Goal: Understand process/instructions

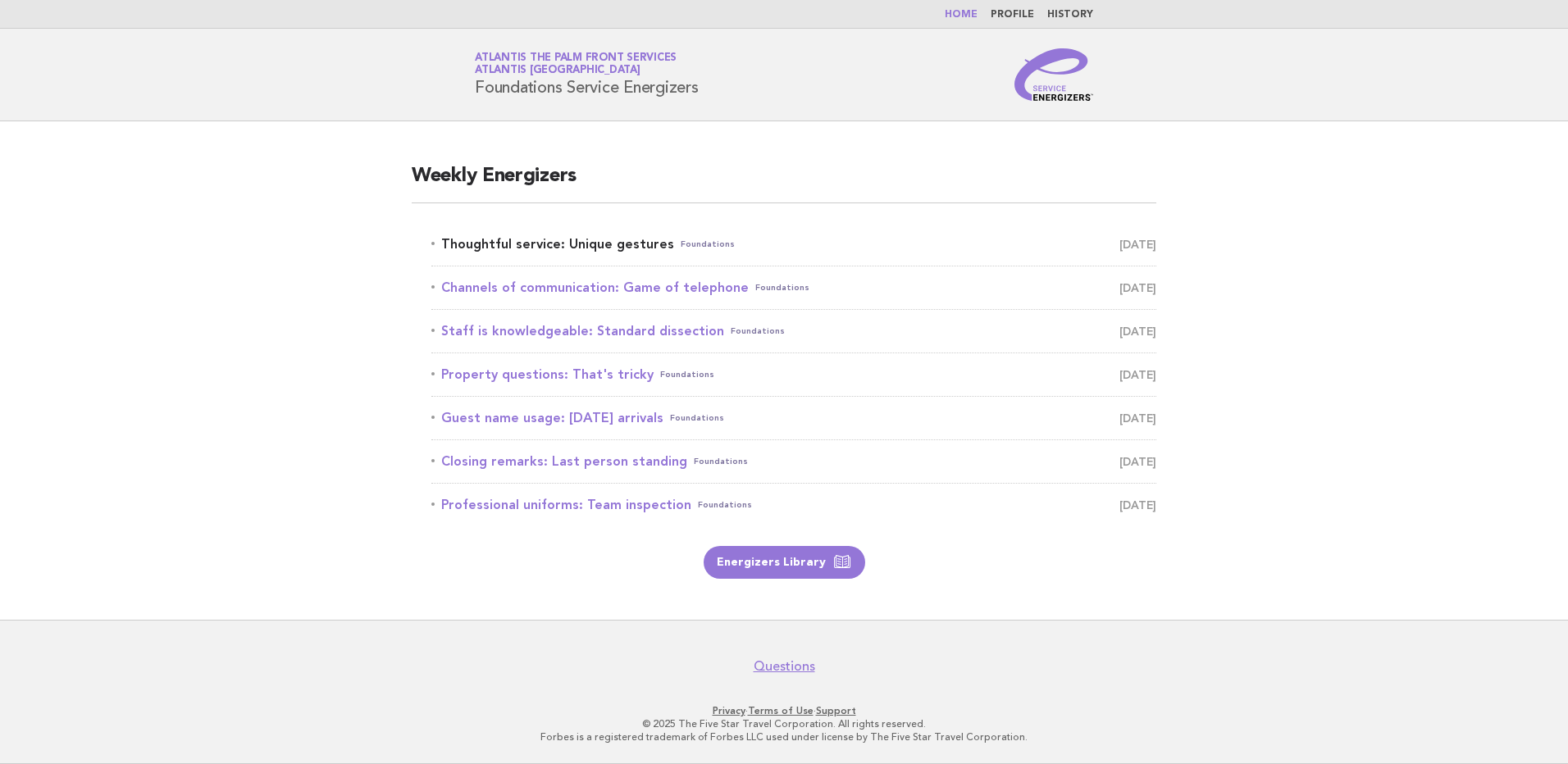
click at [634, 244] on link "Thoughtful service: Unique gestures Foundations [DATE]" at bounding box center [793, 244] width 725 height 23
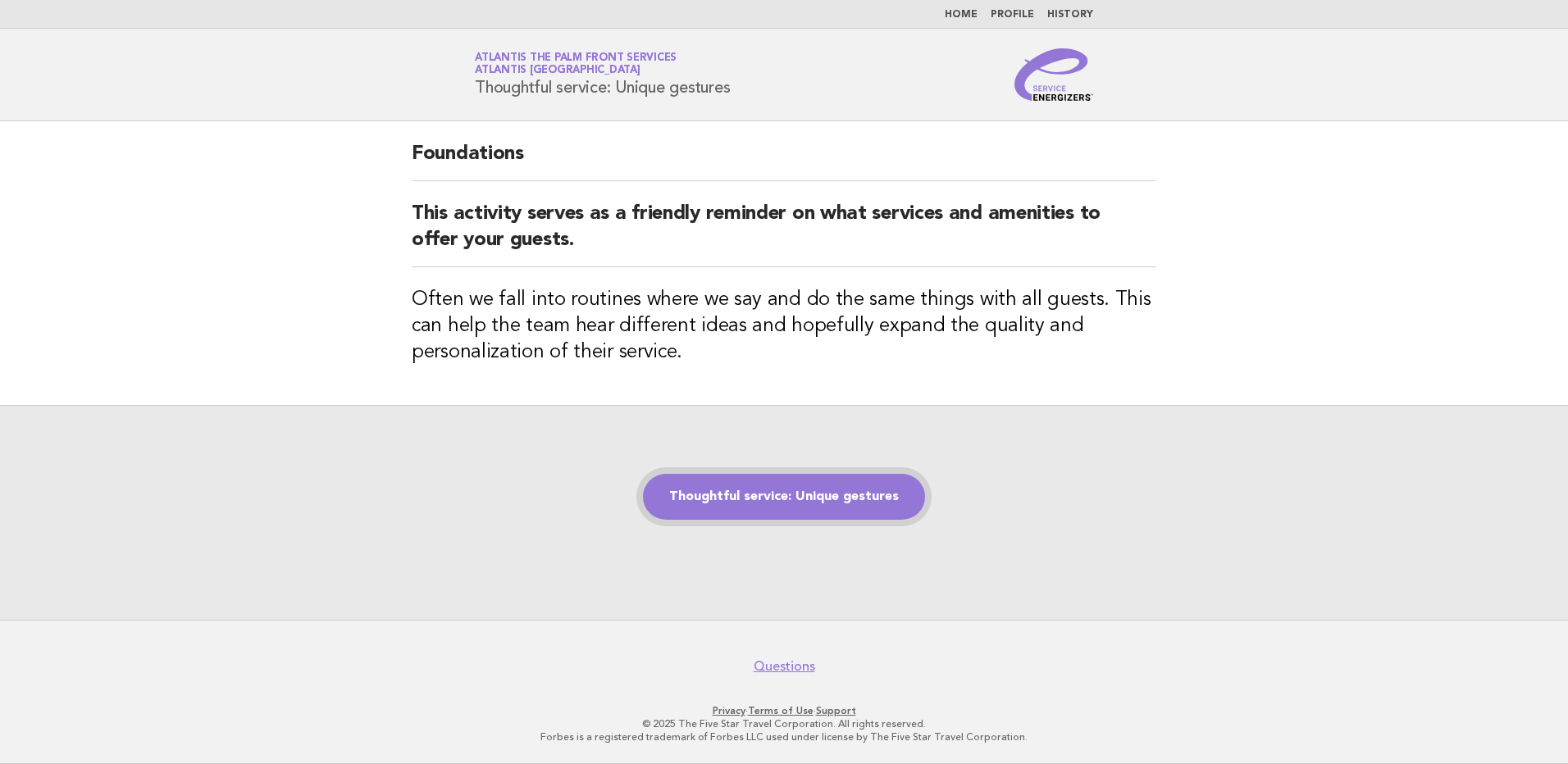
click at [851, 498] on link "Thoughtful service: Unique gestures" at bounding box center [783, 497] width 282 height 46
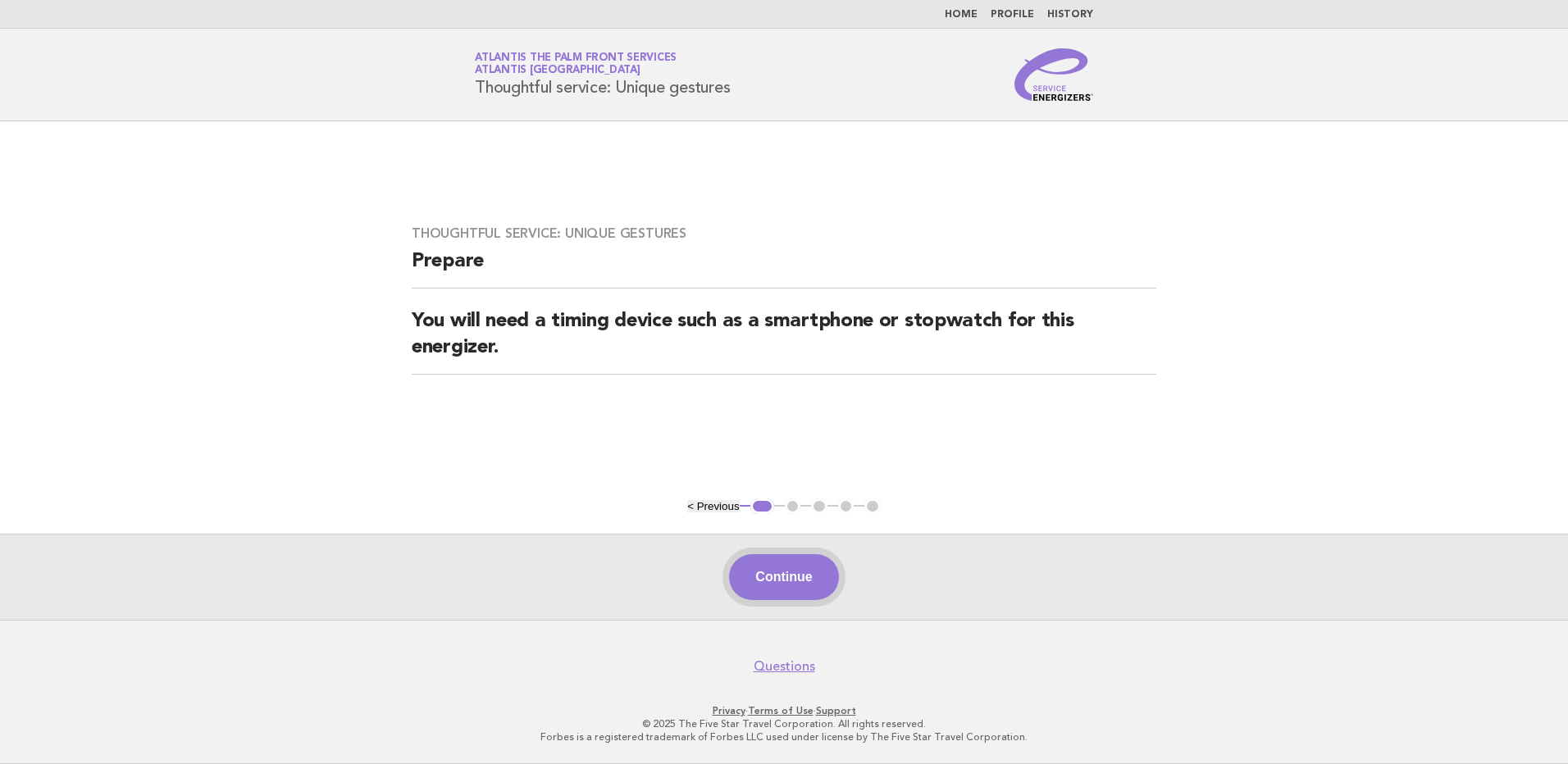
click at [793, 578] on button "Continue" at bounding box center [784, 577] width 109 height 46
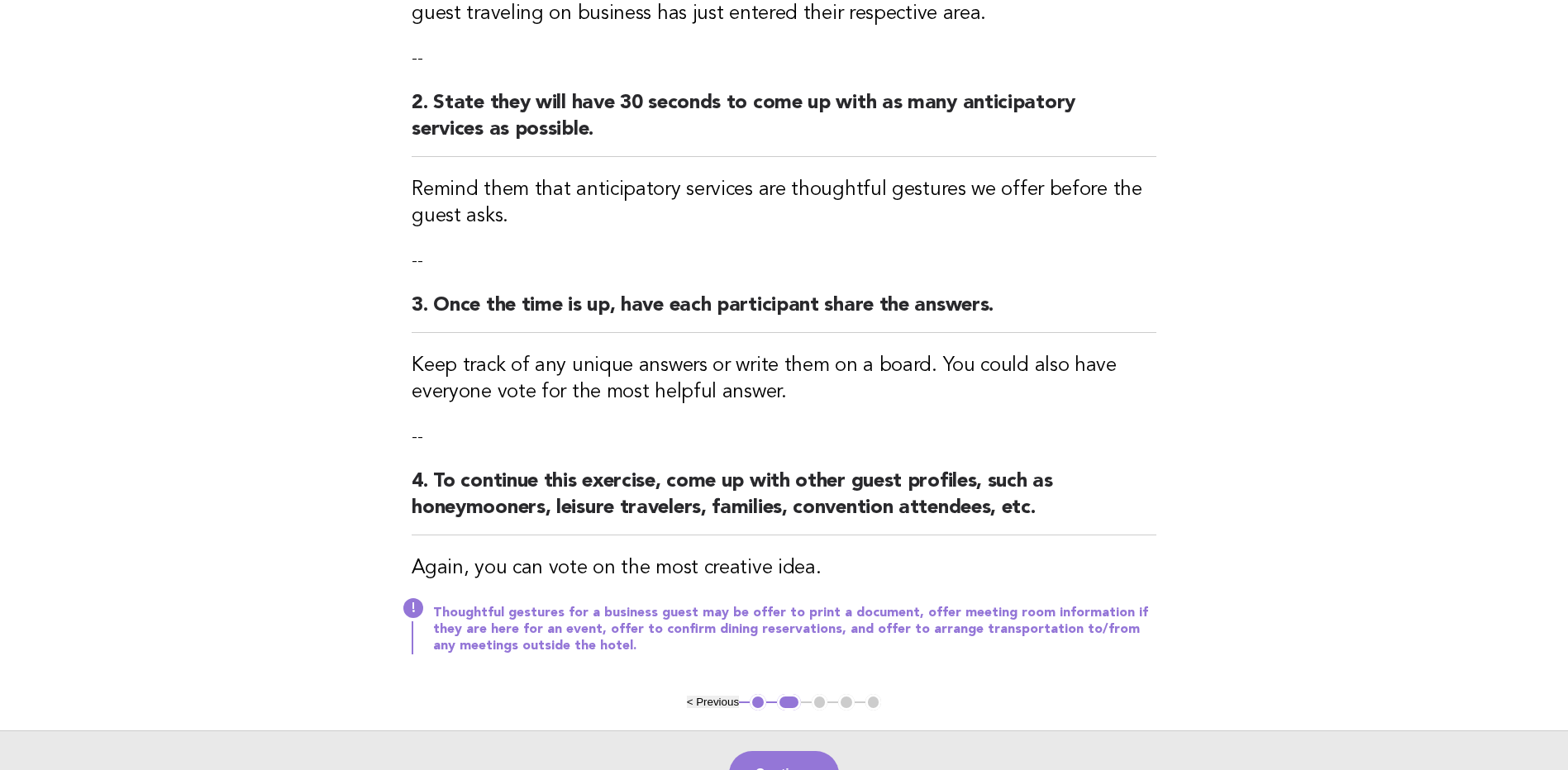
scroll to position [330, 0]
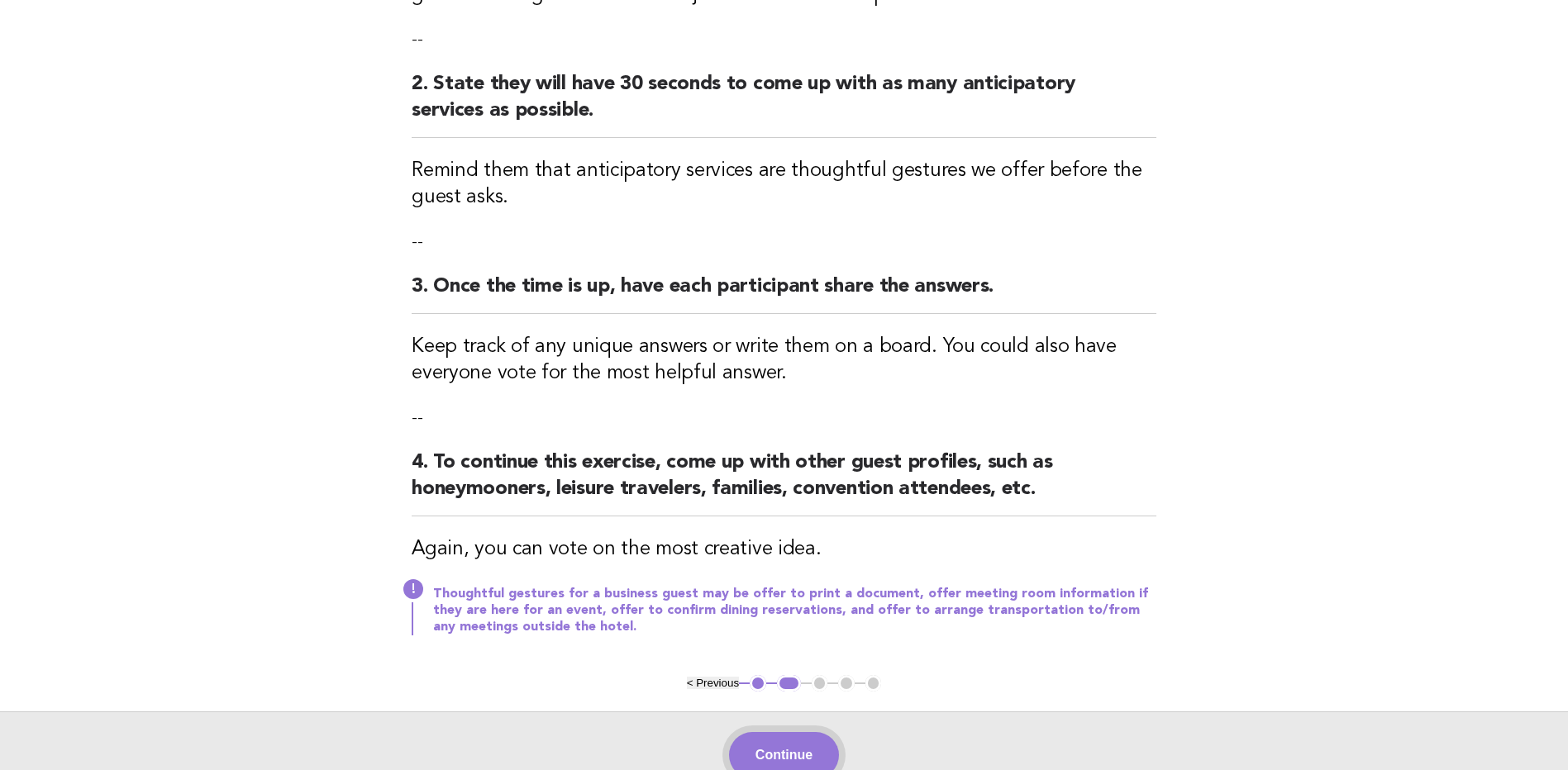
click at [799, 757] on button "Continue" at bounding box center [784, 755] width 110 height 46
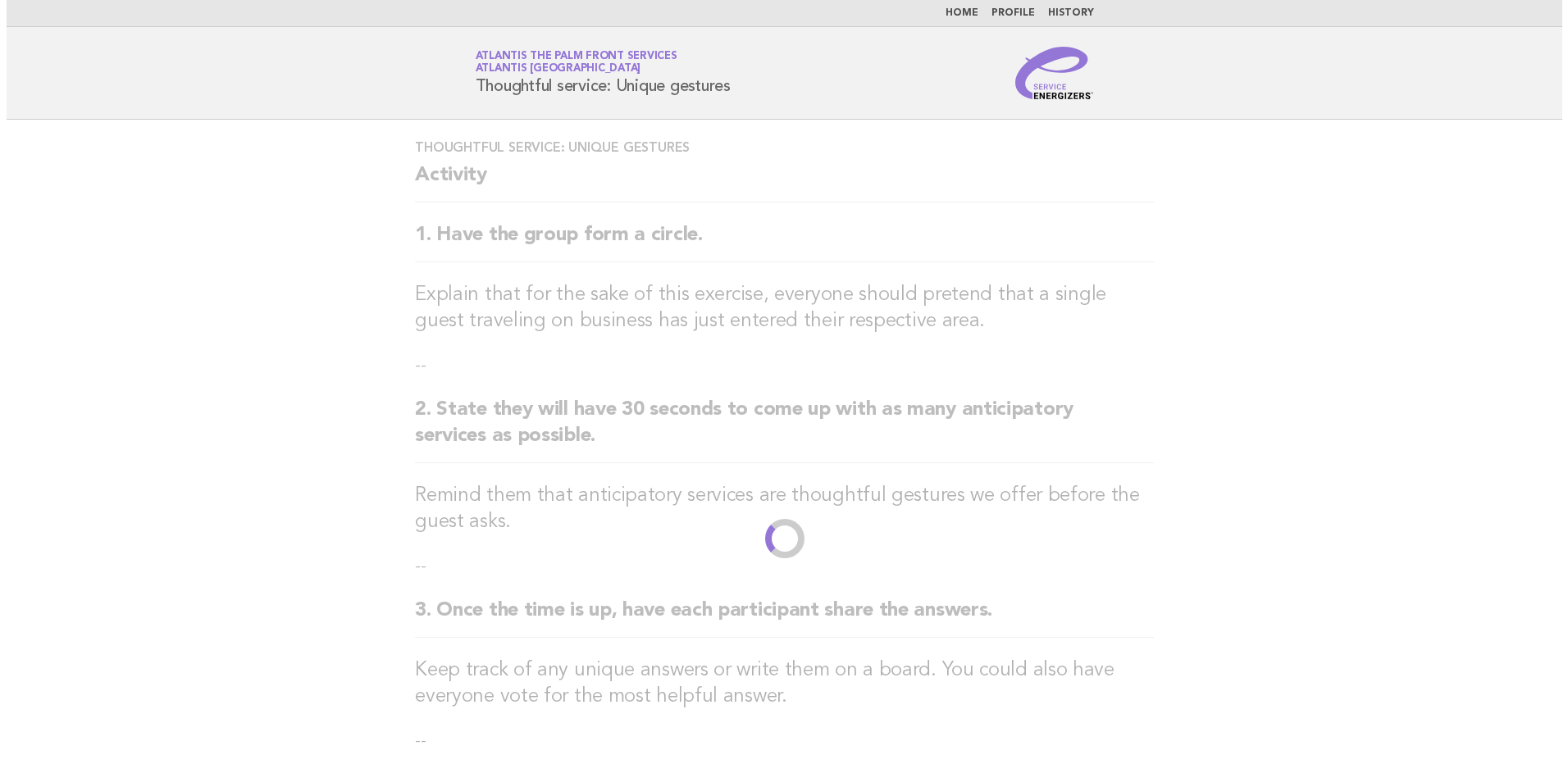
scroll to position [0, 0]
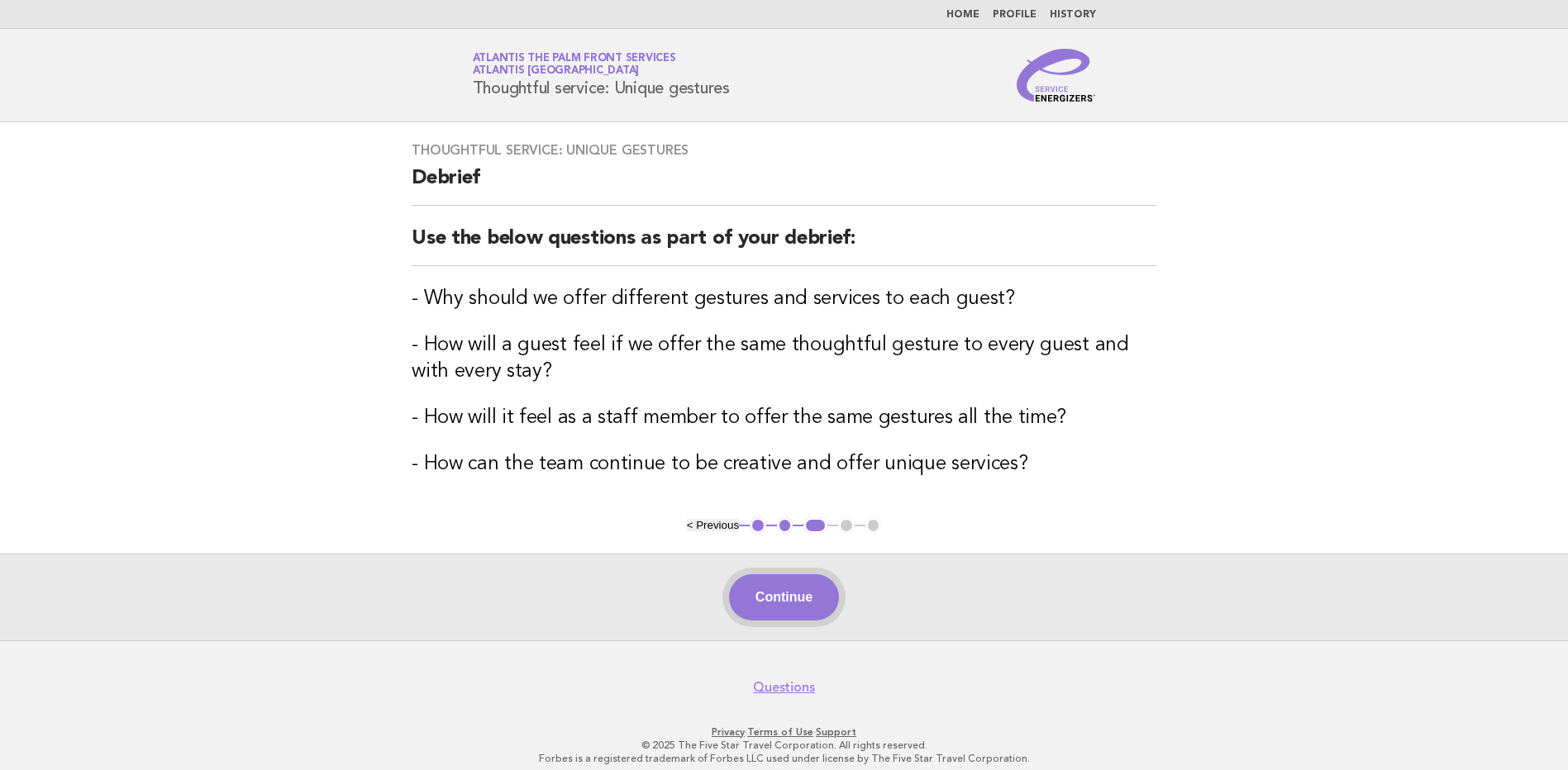
click at [779, 594] on button "Continue" at bounding box center [784, 597] width 110 height 46
